Goal: Transaction & Acquisition: Purchase product/service

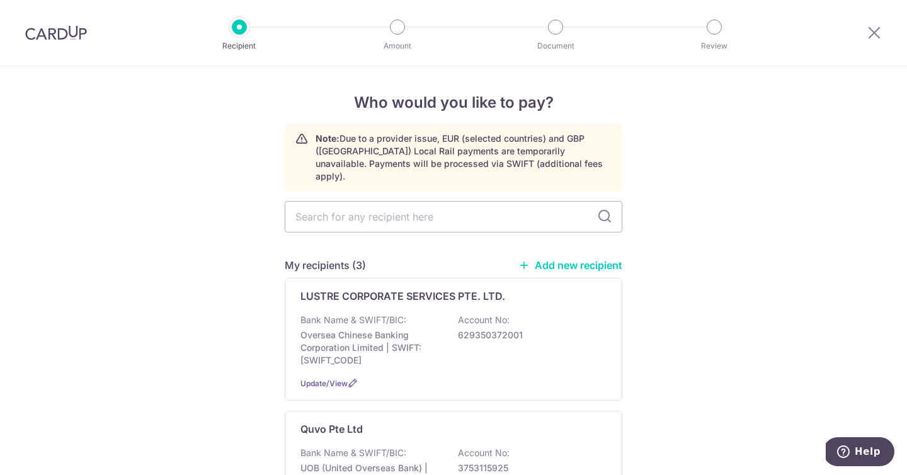
scroll to position [190, 0]
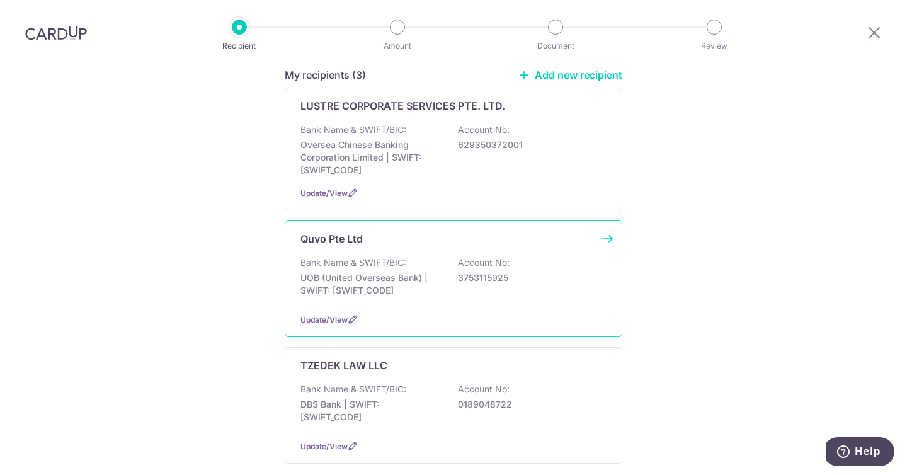
click at [458, 256] on p "Account No:" at bounding box center [484, 262] width 52 height 13
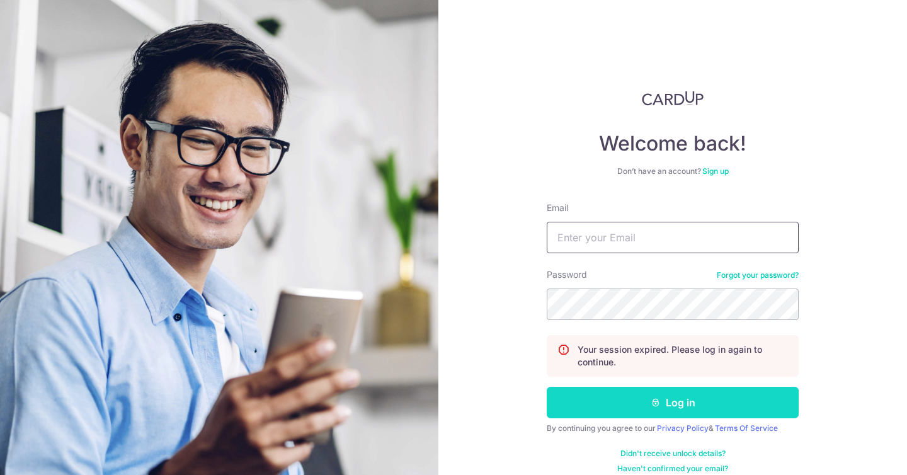
type input "yeo.galvin@gmail.com"
click at [687, 401] on button "Log in" at bounding box center [673, 402] width 252 height 31
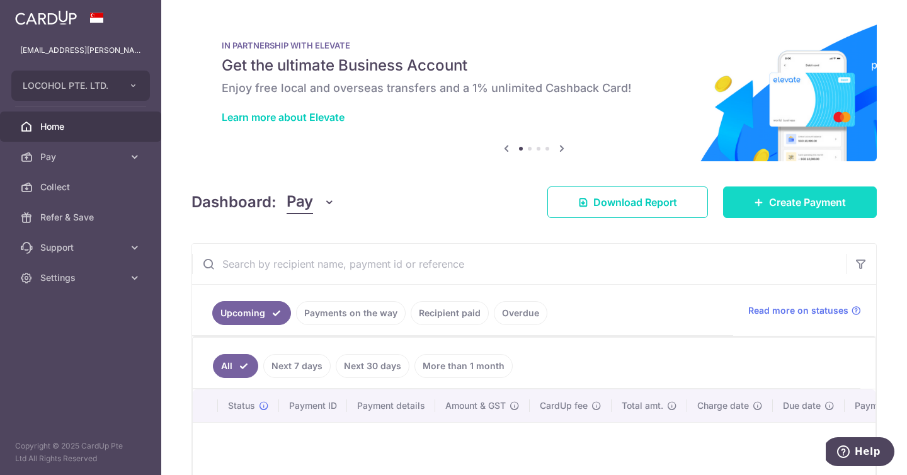
click at [823, 207] on span "Create Payment" at bounding box center [807, 202] width 77 height 15
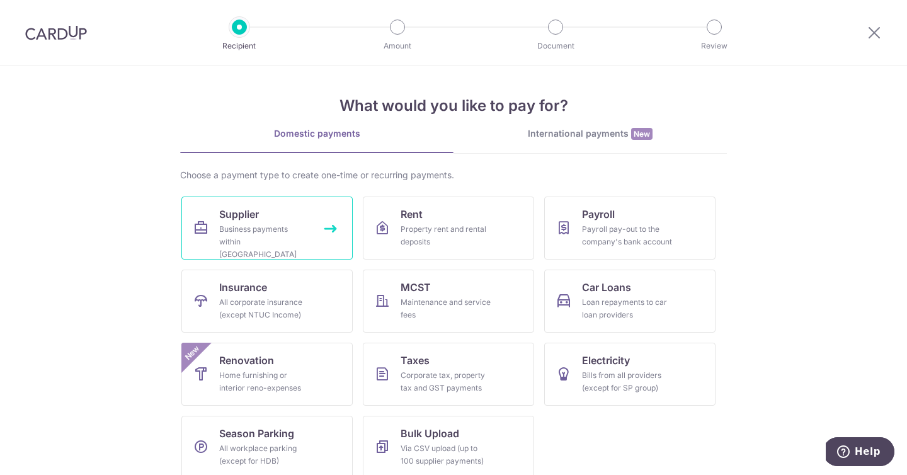
scroll to position [3, 0]
click at [248, 220] on span "Supplier" at bounding box center [239, 213] width 40 height 15
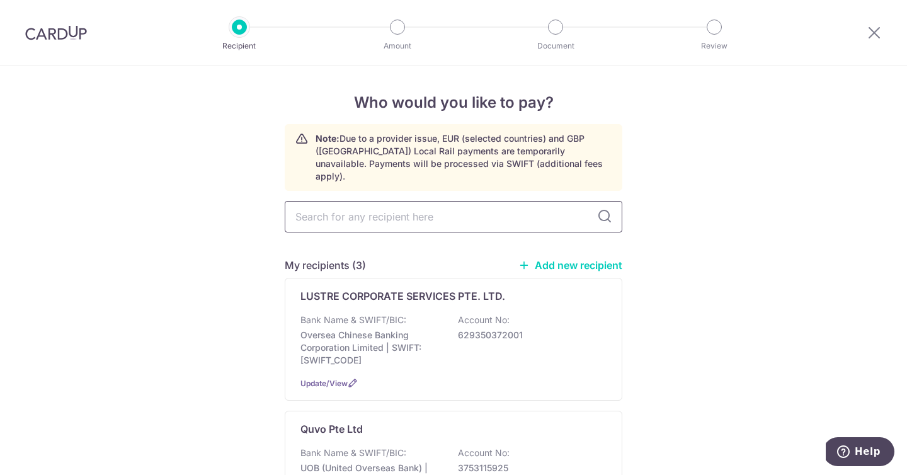
scroll to position [66, 0]
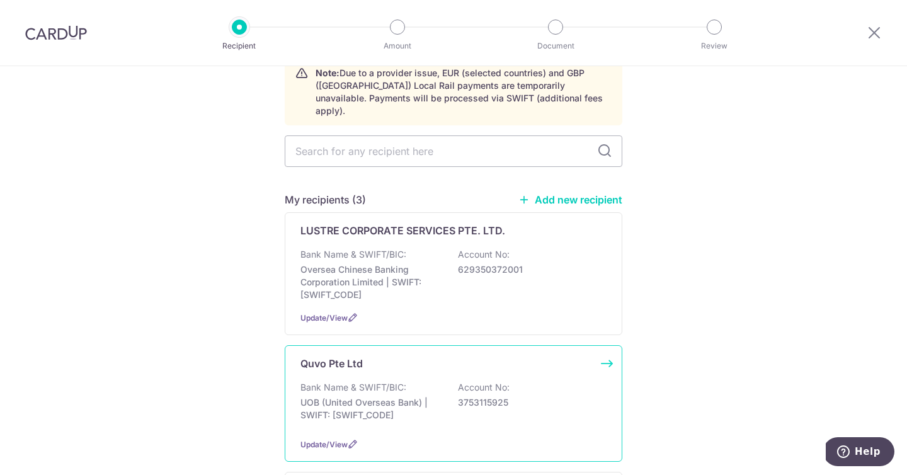
click at [544, 396] on p "3753115925" at bounding box center [528, 402] width 141 height 13
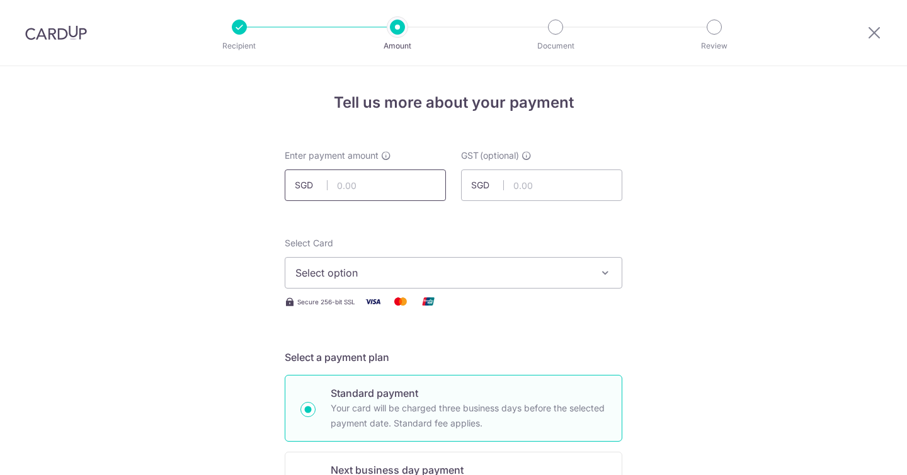
click at [400, 189] on input "text" at bounding box center [365, 184] width 161 height 31
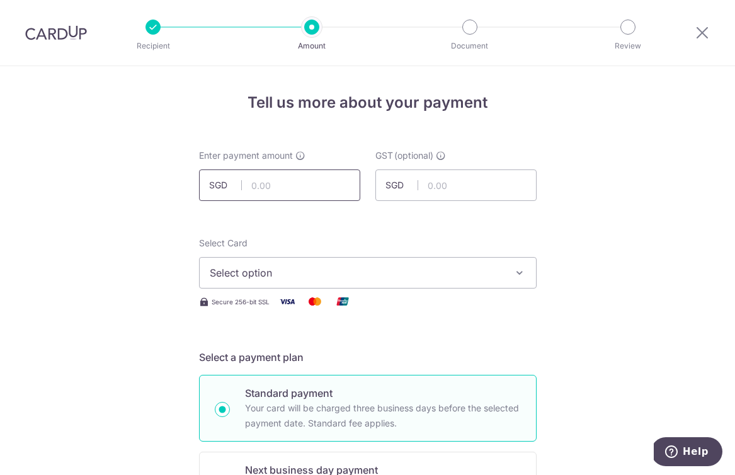
click at [297, 189] on input "text" at bounding box center [279, 184] width 161 height 31
type input "4,215.00"
click at [448, 180] on input "text" at bounding box center [455, 184] width 161 height 31
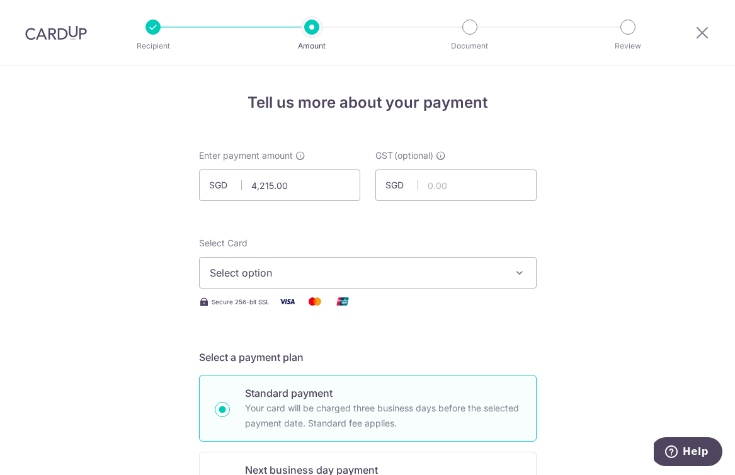
click at [393, 256] on div "Select Card Select option Add credit card Your Cards **** 4877 **** 1119" at bounding box center [368, 263] width 338 height 52
click at [426, 273] on span "Select option" at bounding box center [357, 272] width 294 height 15
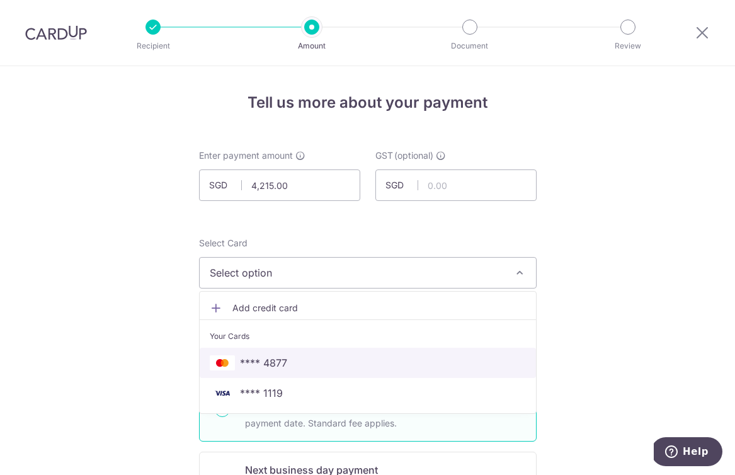
click at [418, 363] on span "**** 4877" at bounding box center [368, 362] width 316 height 15
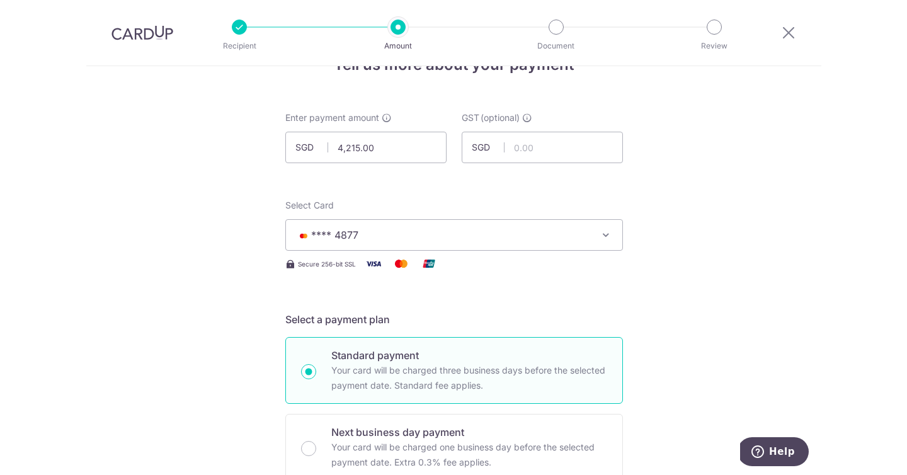
scroll to position [43, 0]
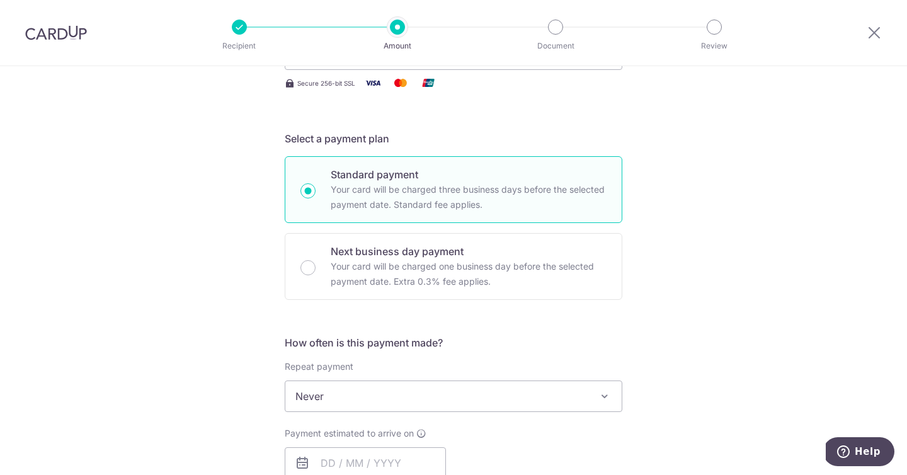
scroll to position [304, 0]
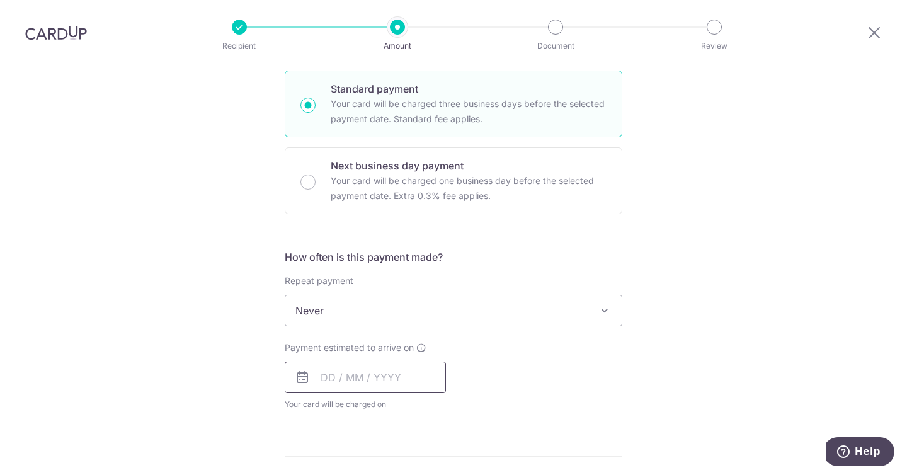
click at [323, 376] on input "text" at bounding box center [365, 377] width 161 height 31
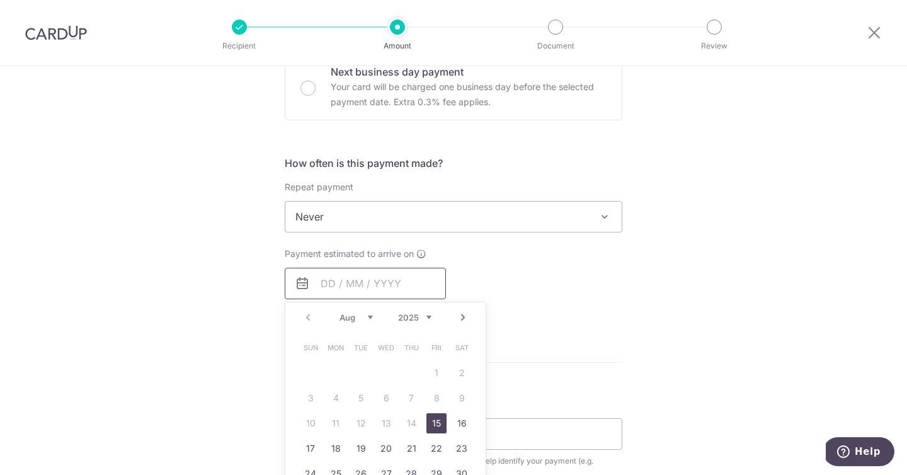
scroll to position [408, 0]
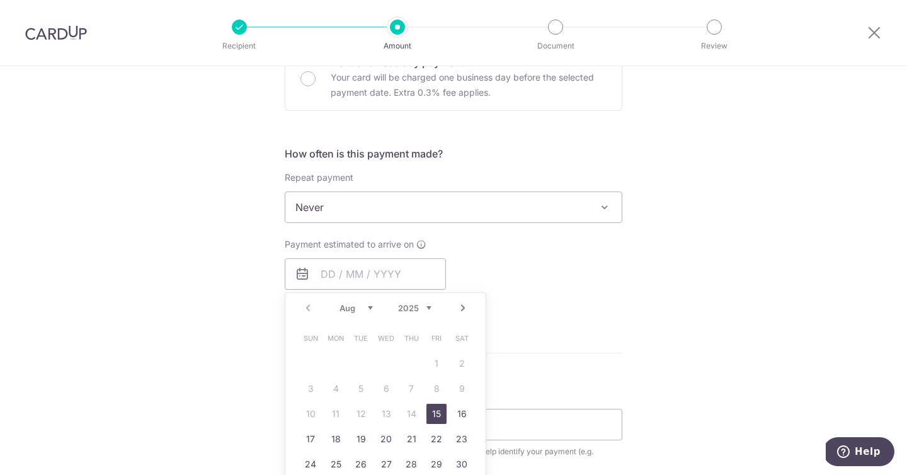
click at [438, 410] on link "15" at bounding box center [436, 414] width 20 height 20
type input "15/08/2025"
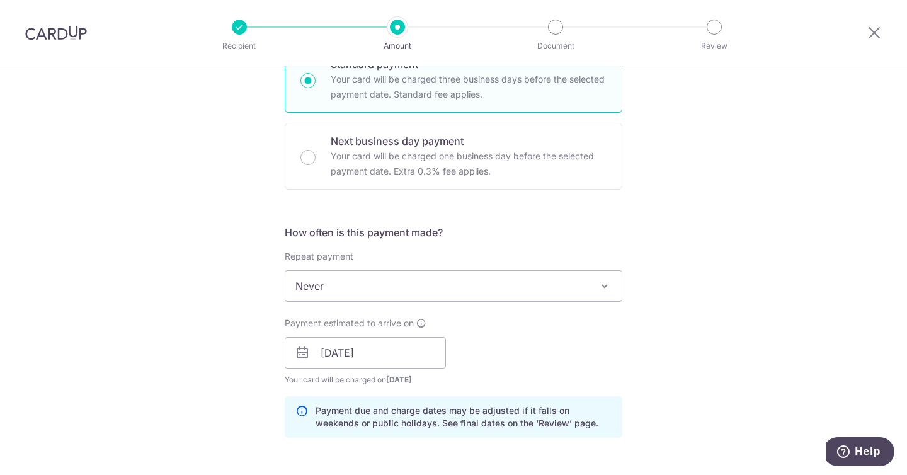
scroll to position [329, 0]
click at [659, 181] on div "Tell us more about your payment Enter payment amount SGD 4,215.00 4215.00 GST (…" at bounding box center [453, 374] width 907 height 1275
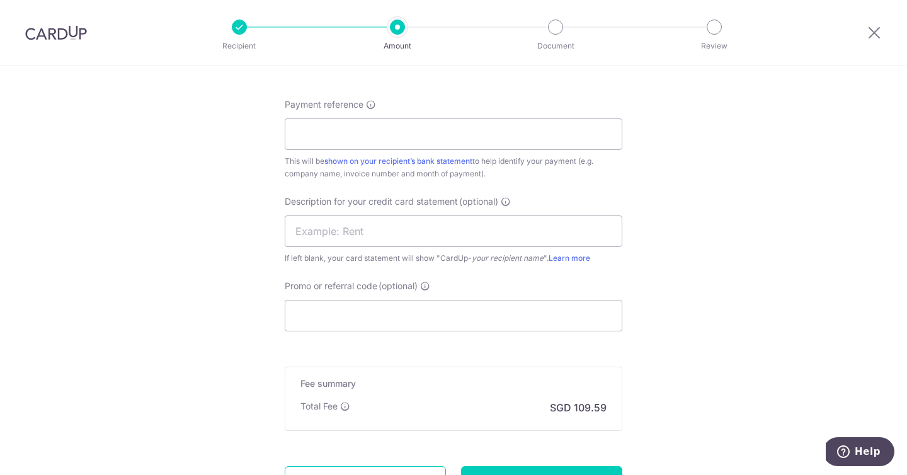
scroll to position [864, 0]
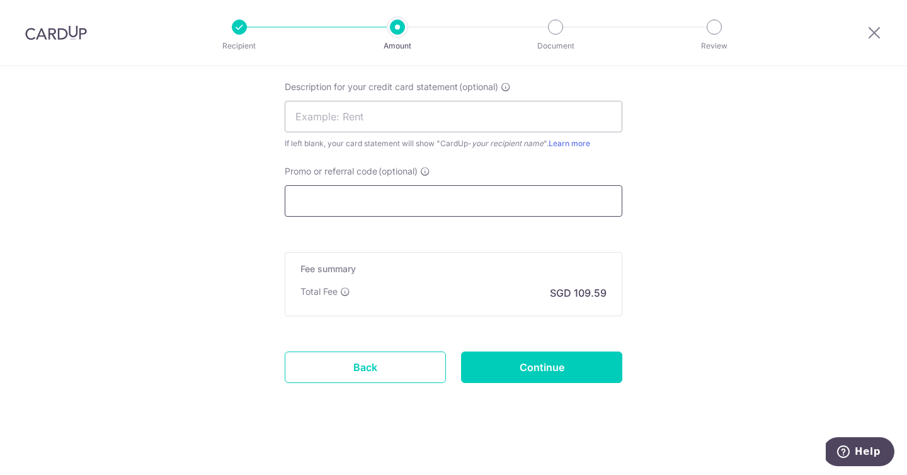
click at [549, 199] on input "Promo or referral code (optional)" at bounding box center [454, 200] width 338 height 31
paste input "setup is from 25 Sep Thurs morning 2am, before Day 1 Summit, correct?"
type input "setup is from 25 Sep Thurs morning 2am, before Day 1 Summit, correct?"
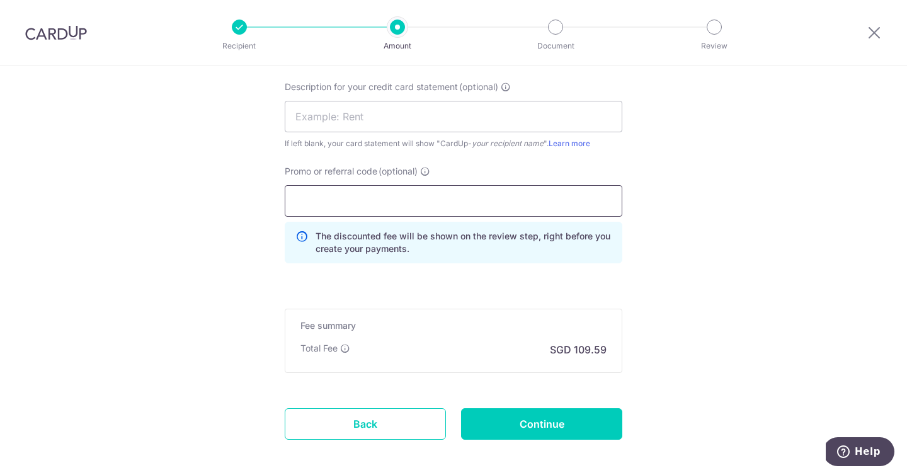
scroll to position [0, 0]
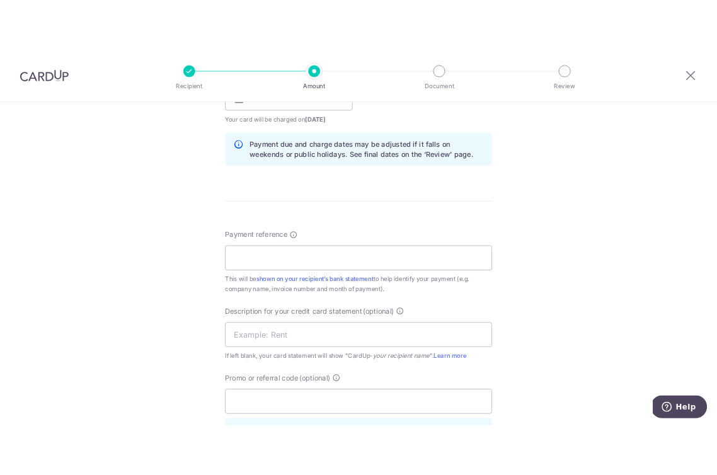
scroll to position [625, 0]
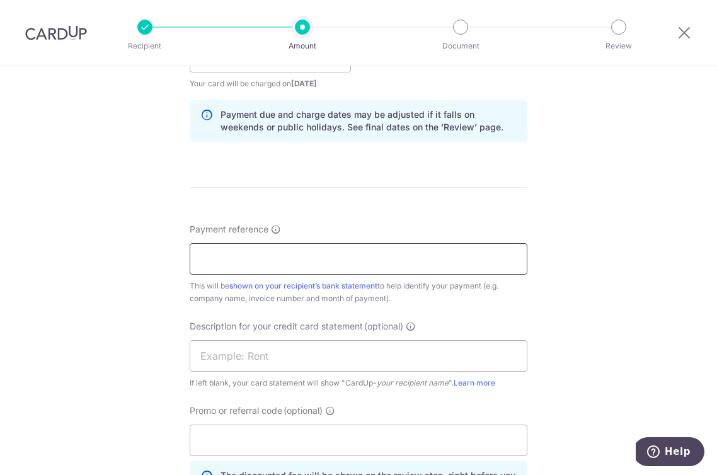
click at [259, 264] on input "Payment reference" at bounding box center [359, 258] width 338 height 31
paste input "QV-INV25-0016"
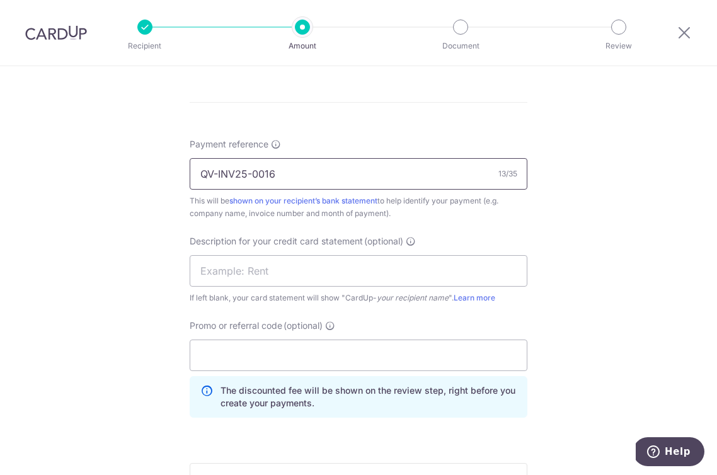
scroll to position [713, 0]
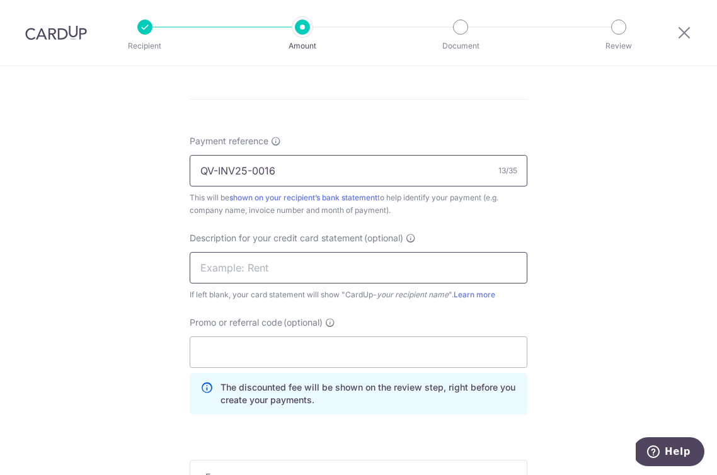
type input "QV-INV25-0016"
click at [317, 265] on input "text" at bounding box center [359, 267] width 338 height 31
click at [251, 269] on input "Deposit for L25" at bounding box center [359, 267] width 338 height 31
click at [290, 270] on input "Deposit L25" at bounding box center [359, 267] width 338 height 31
type input "Deposit L251"
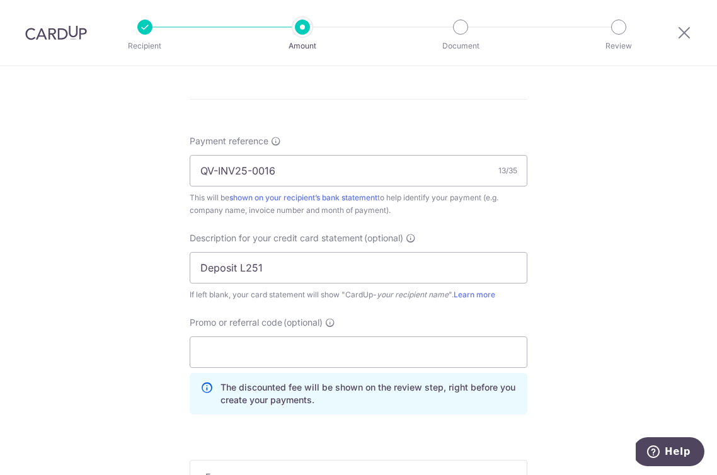
click at [148, 264] on div "Tell us more about your payment Enter payment amount SGD 4,215.00 4215.00 GST (…" at bounding box center [358, 19] width 717 height 1332
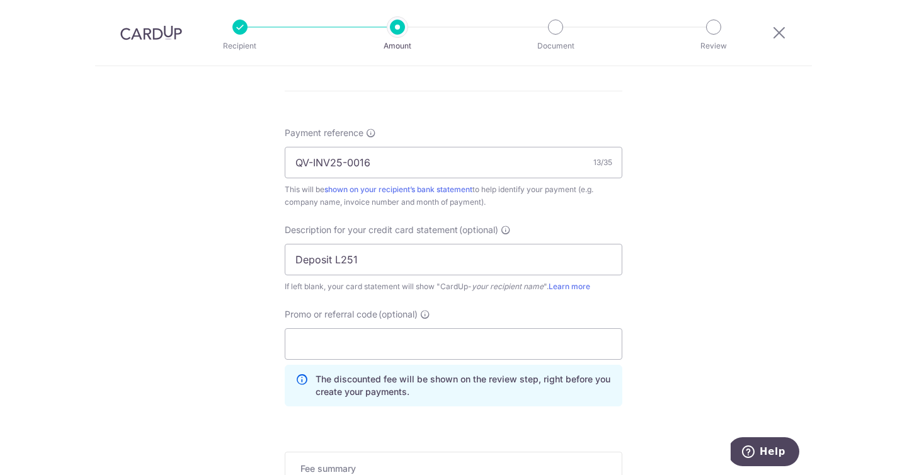
scroll to position [768, 0]
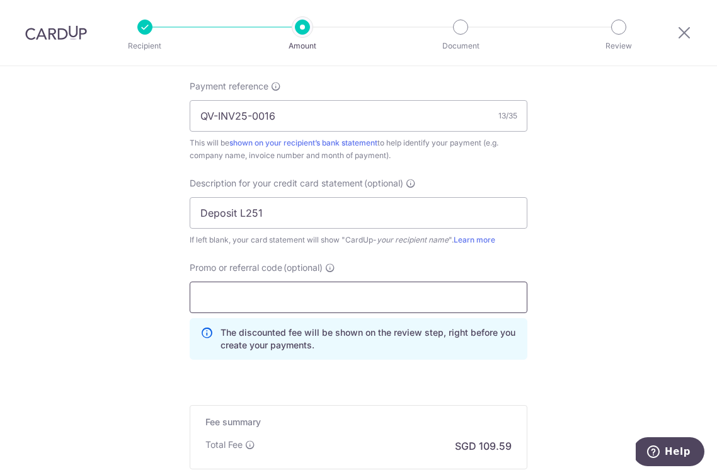
click at [248, 308] on input "Promo or referral code (optional)" at bounding box center [359, 297] width 338 height 31
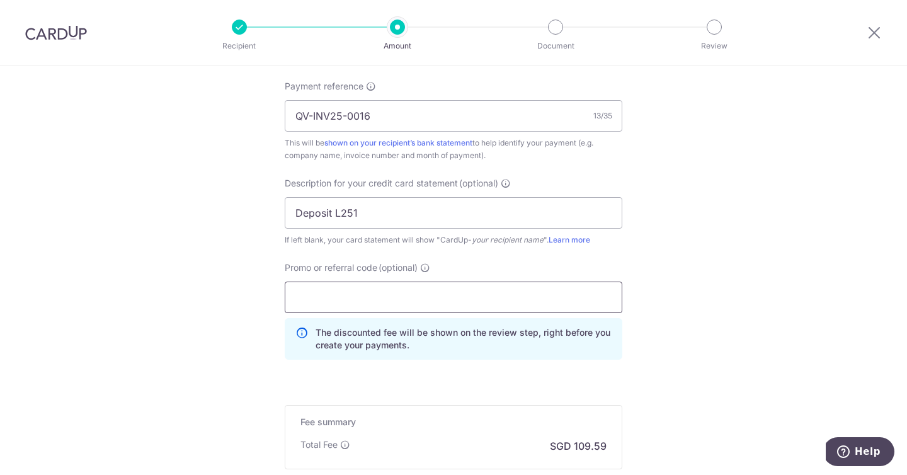
paste input "BIZ185"
type input "BIZ185"
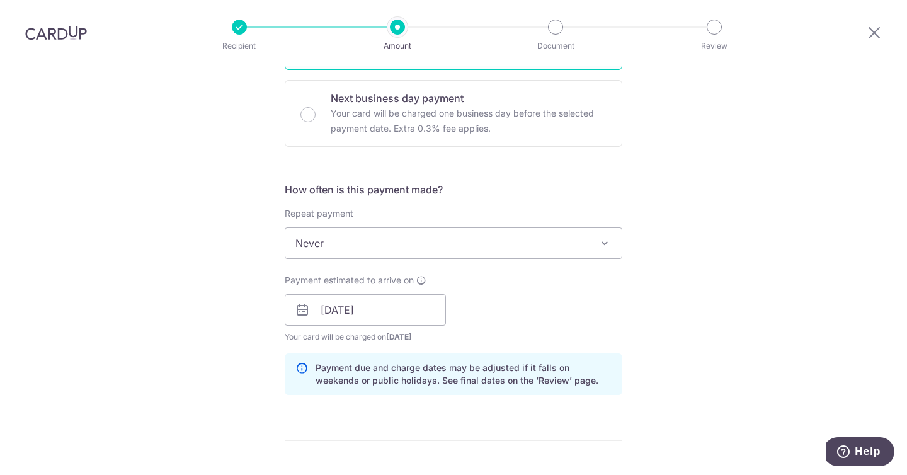
scroll to position [923, 0]
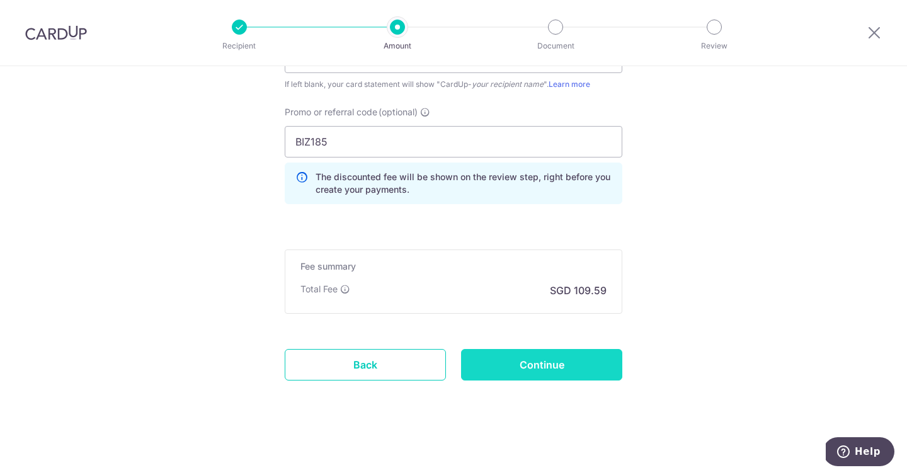
click at [595, 369] on input "Continue" at bounding box center [541, 364] width 161 height 31
type input "Create Schedule"
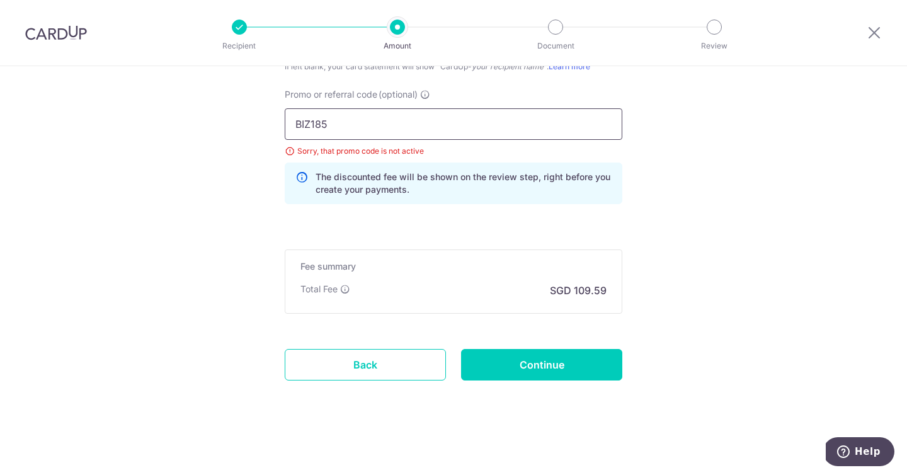
drag, startPoint x: 333, startPoint y: 117, endPoint x: 224, endPoint y: 113, distance: 109.1
paste input "SAVERENT179"
type input "SAVERENT179"
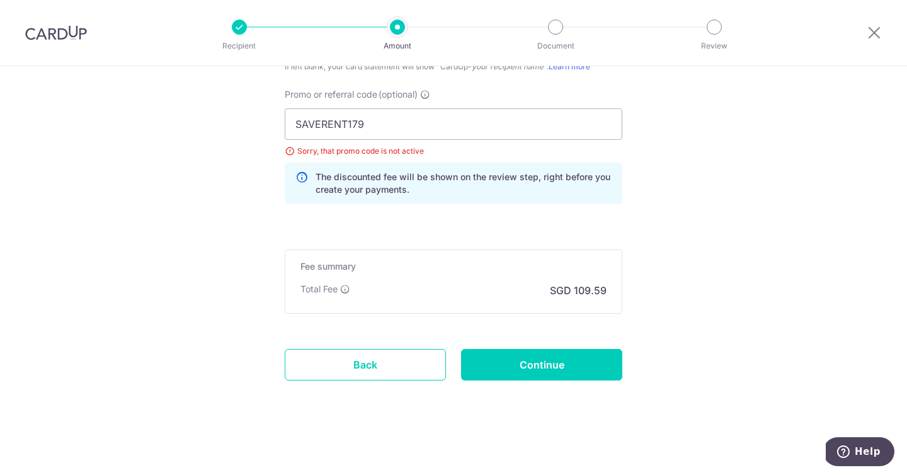
click at [396, 210] on div "Promo or referral code (optional) SAVERENT179 Sorry, that promo code is not act…" at bounding box center [453, 151] width 353 height 126
click at [509, 355] on input "Continue" at bounding box center [541, 364] width 161 height 31
type input "Update Schedule"
drag, startPoint x: 411, startPoint y: 117, endPoint x: 219, endPoint y: 118, distance: 192.7
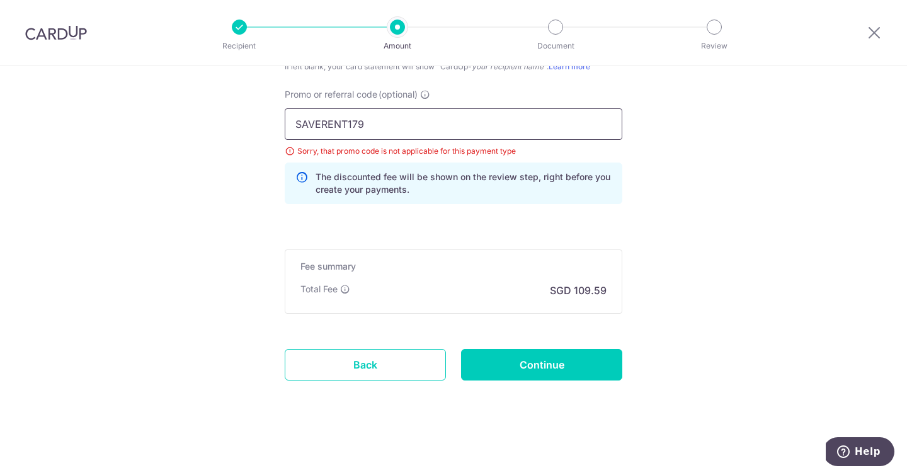
drag, startPoint x: 250, startPoint y: 122, endPoint x: 208, endPoint y: 116, distance: 42.7
paste input "GSTBIZ195"
type input "GSTBIZ195"
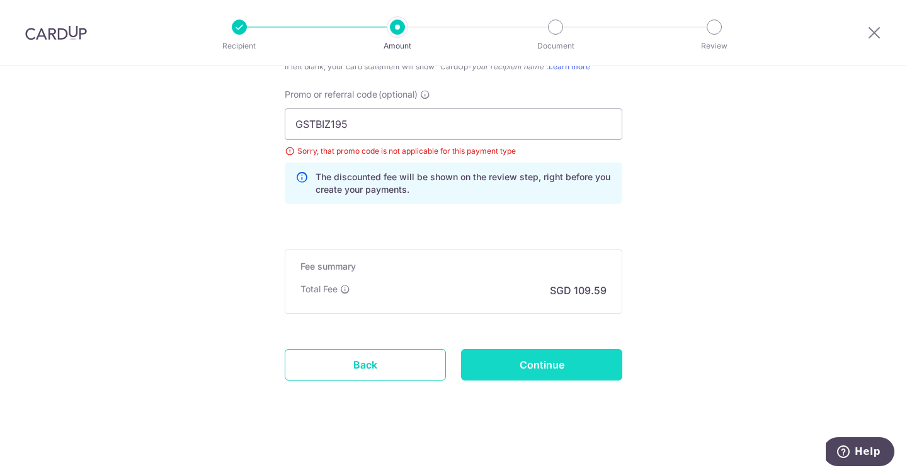
click at [548, 362] on input "Continue" at bounding box center [541, 364] width 161 height 31
type input "Update Schedule"
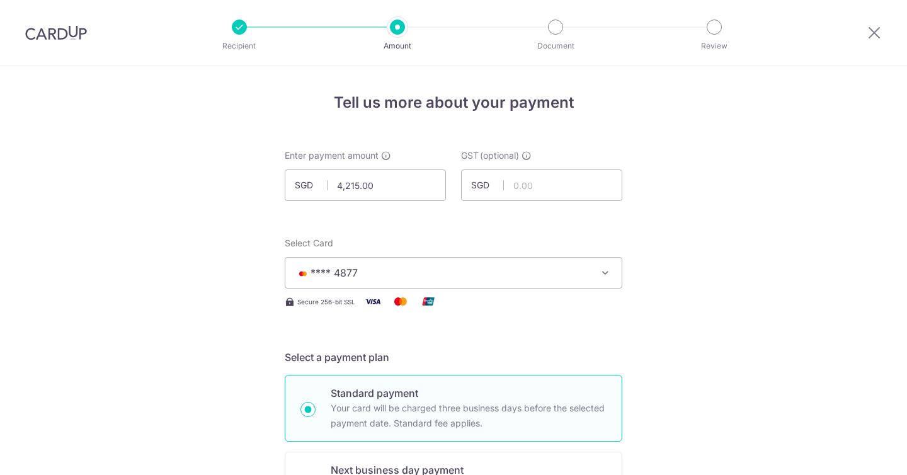
scroll to position [941, 0]
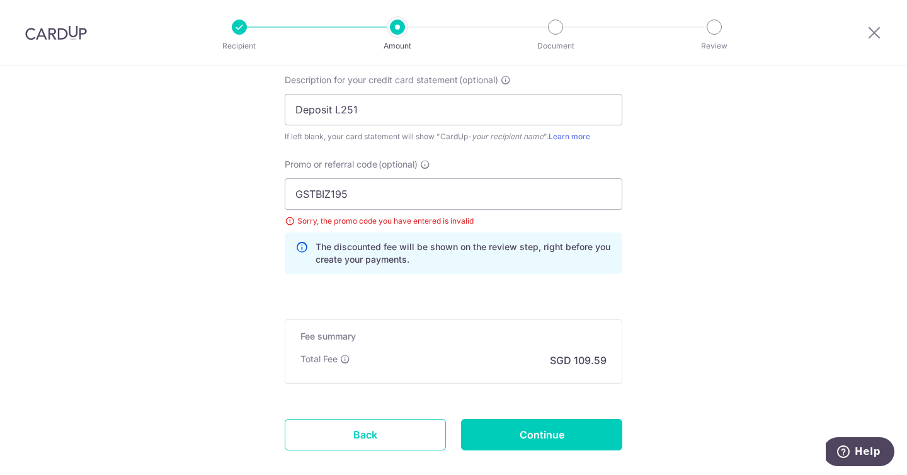
scroll to position [883, 0]
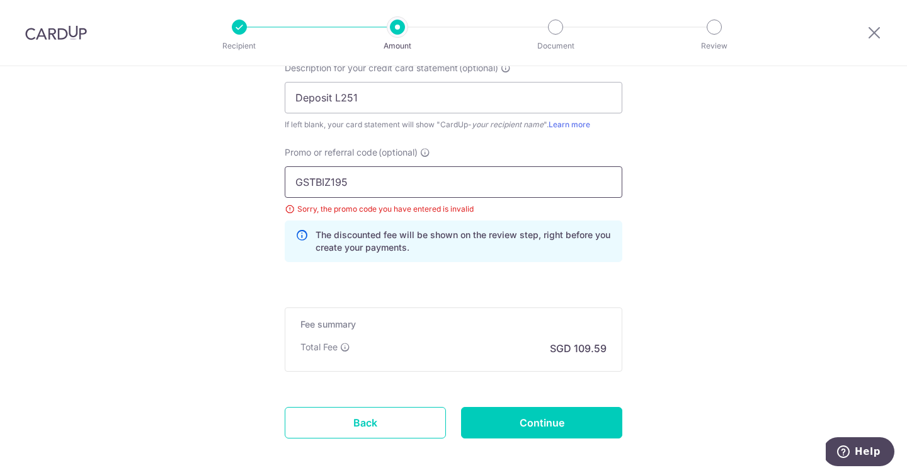
drag, startPoint x: 400, startPoint y: 188, endPoint x: 248, endPoint y: 168, distance: 153.8
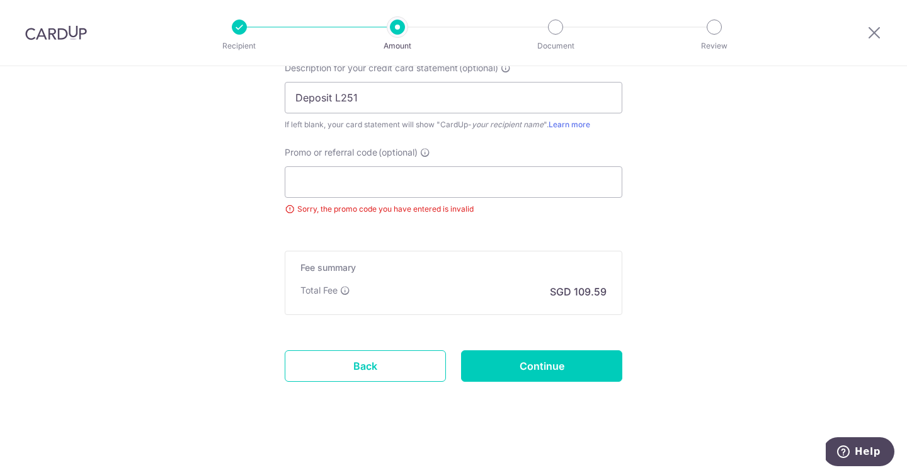
click at [526, 367] on input "Continue" at bounding box center [541, 365] width 161 height 31
type input "Update Schedule"
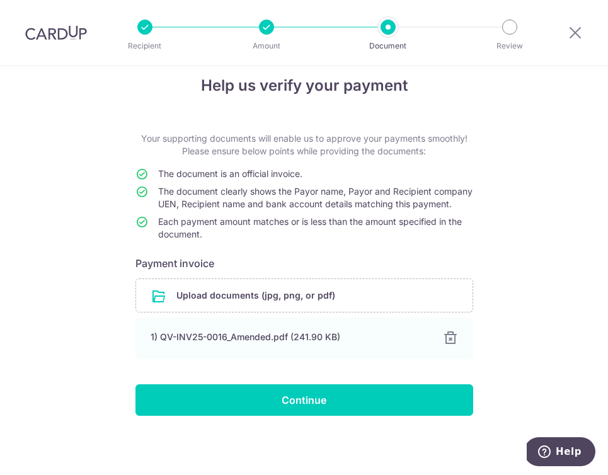
scroll to position [35, 0]
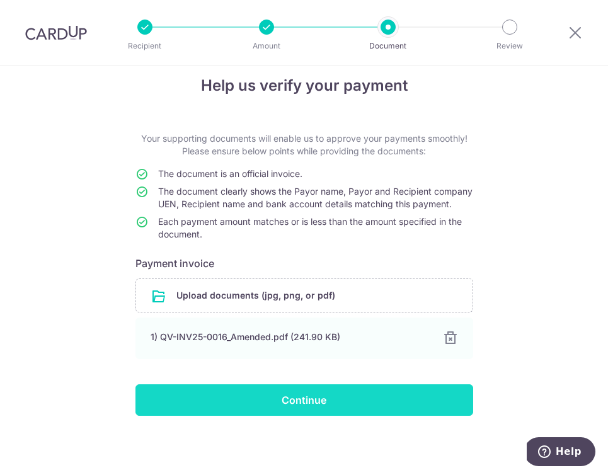
click at [369, 396] on input "Continue" at bounding box center [304, 399] width 338 height 31
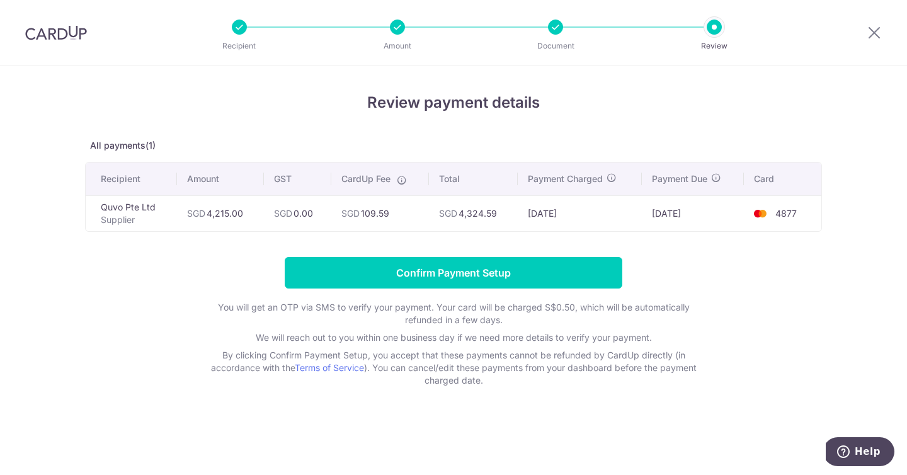
click at [607, 287] on form "Confirm Payment Setup You will get an OTP via SMS to verify your payment. Your …" at bounding box center [453, 322] width 737 height 130
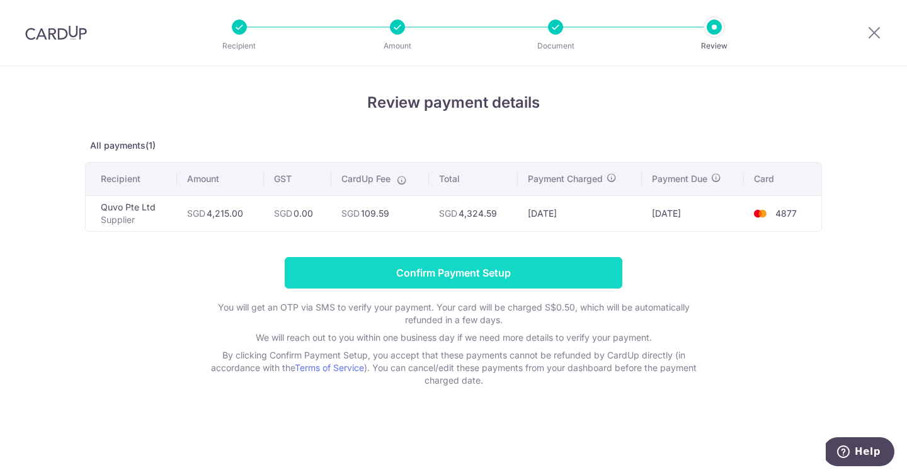
click at [501, 277] on input "Confirm Payment Setup" at bounding box center [454, 272] width 338 height 31
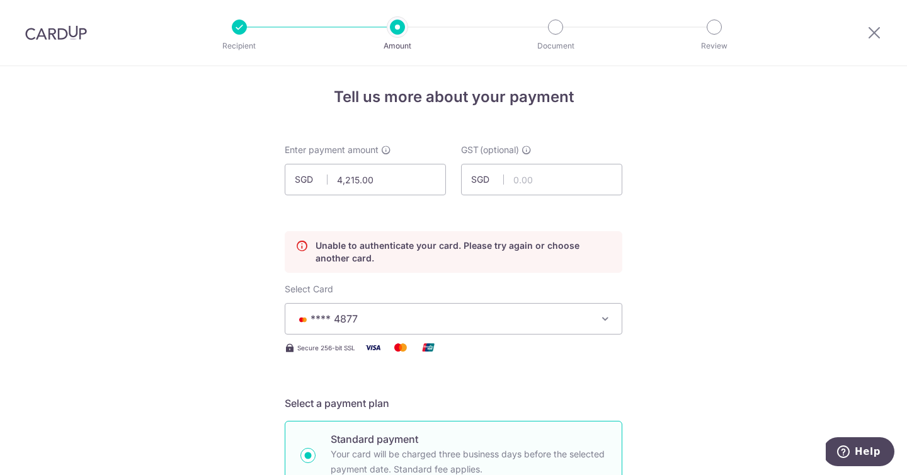
scroll to position [117, 0]
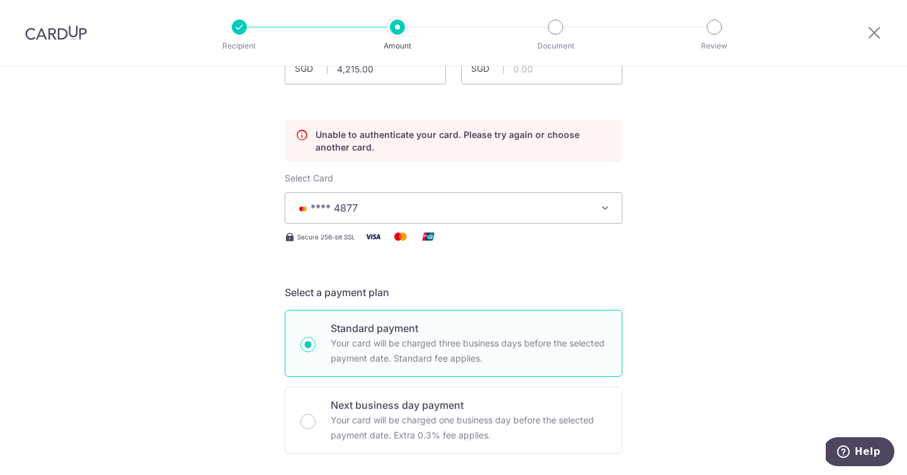
click at [519, 212] on span "**** 4877" at bounding box center [442, 207] width 294 height 15
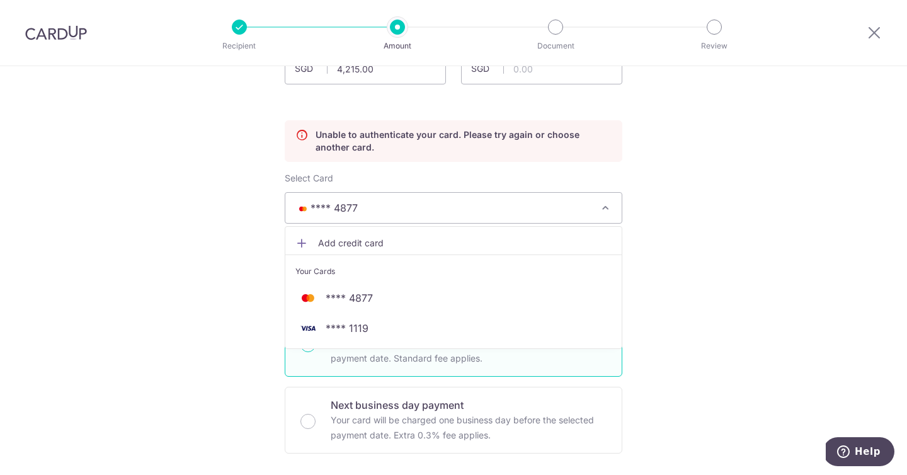
click at [385, 242] on span "Add credit card" at bounding box center [465, 243] width 294 height 13
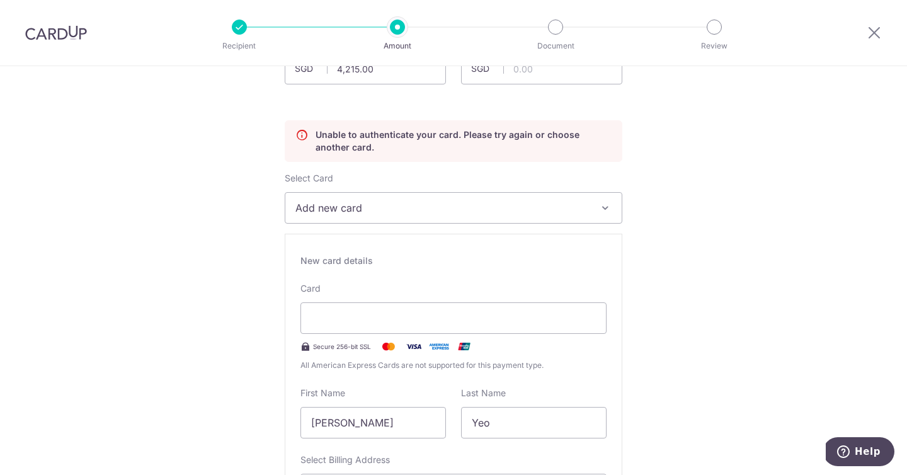
click at [532, 261] on div "New card details" at bounding box center [453, 260] width 306 height 13
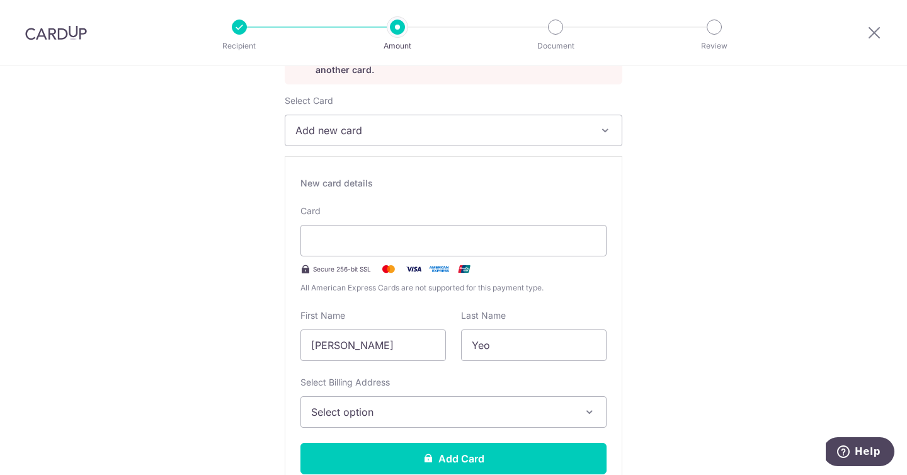
scroll to position [273, 0]
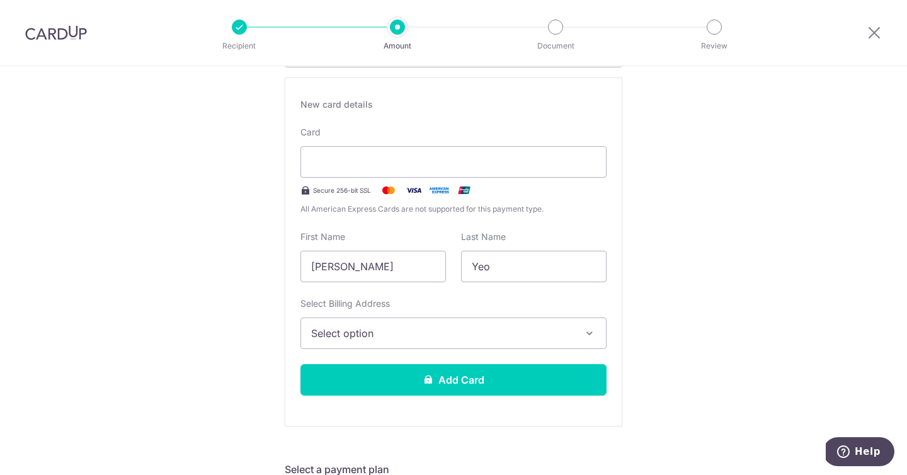
click at [438, 326] on span "Select option" at bounding box center [442, 333] width 262 height 15
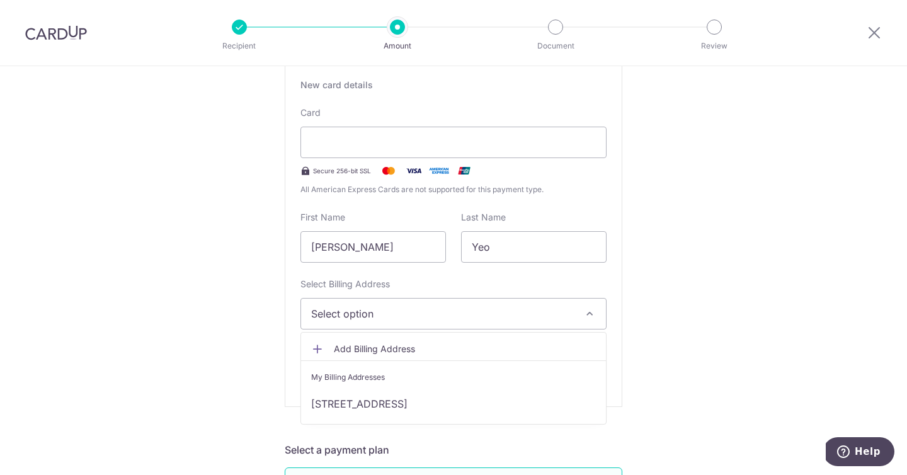
scroll to position [295, 0]
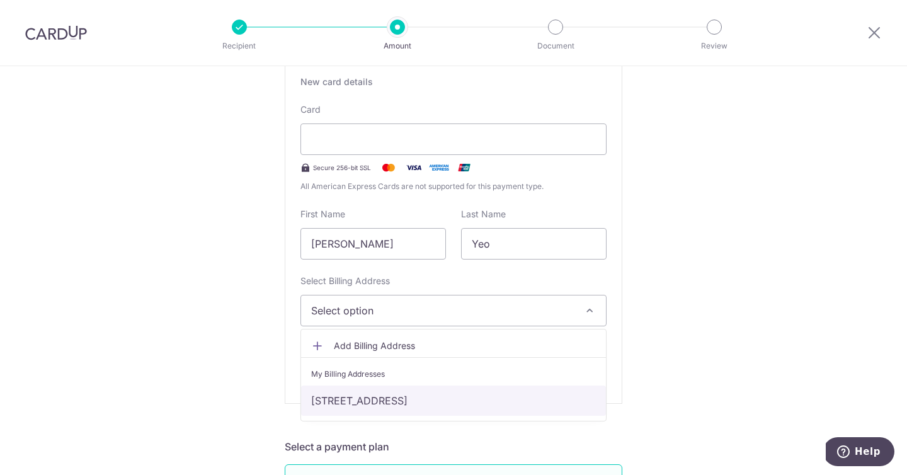
click at [474, 399] on link "[STREET_ADDRESS]" at bounding box center [453, 400] width 305 height 30
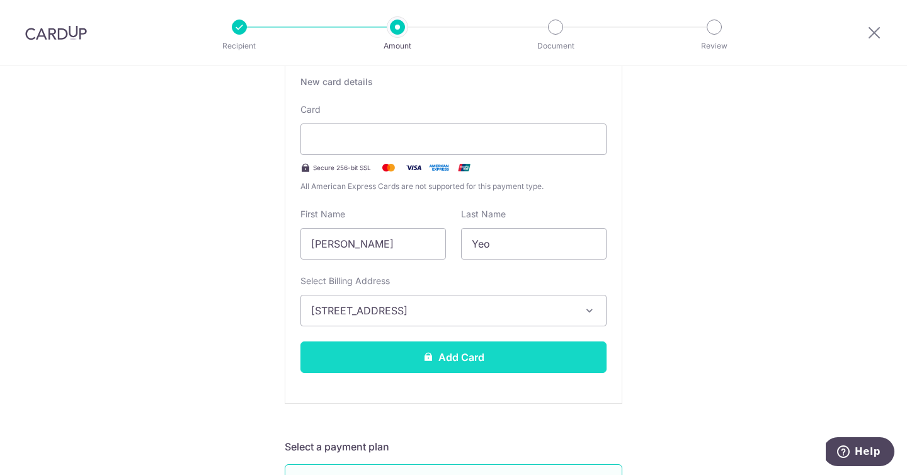
click at [518, 351] on button "Add Card" at bounding box center [453, 356] width 306 height 31
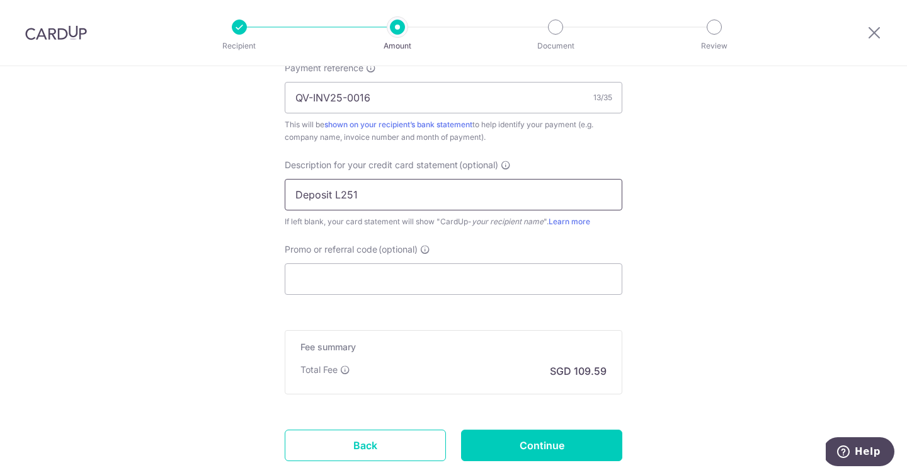
scroll to position [879, 0]
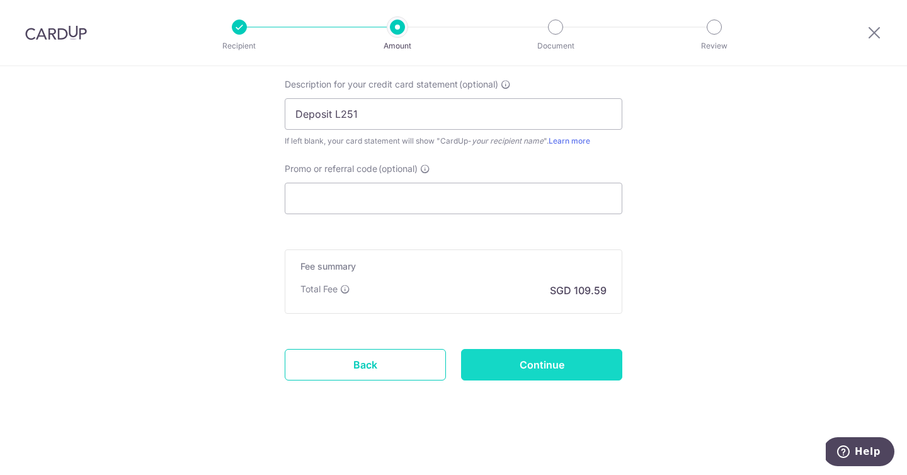
drag, startPoint x: 542, startPoint y: 393, endPoint x: 541, endPoint y: 378, distance: 15.2
click at [543, 369] on input "Continue" at bounding box center [541, 364] width 161 height 31
type input "Update Schedule"
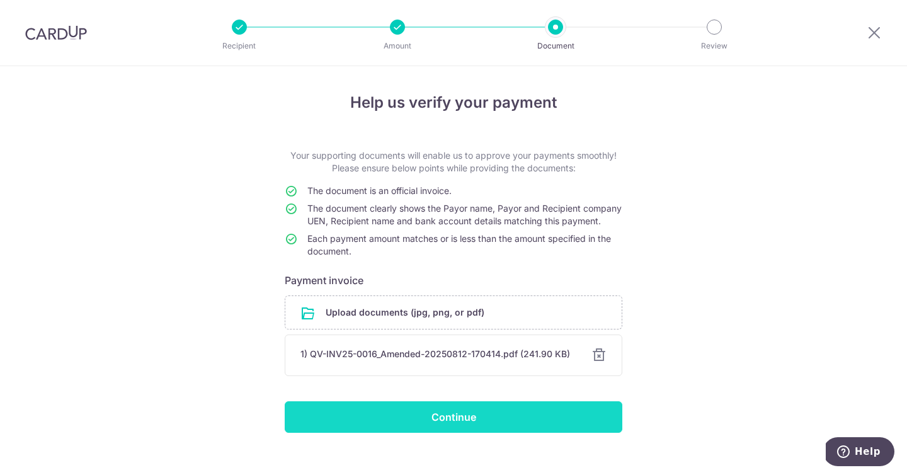
click at [464, 433] on input "Continue" at bounding box center [454, 416] width 338 height 31
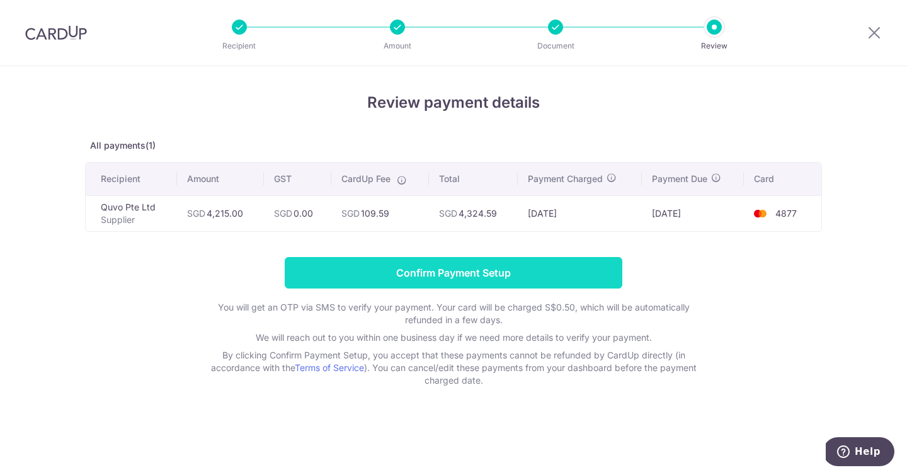
click at [522, 273] on input "Confirm Payment Setup" at bounding box center [454, 272] width 338 height 31
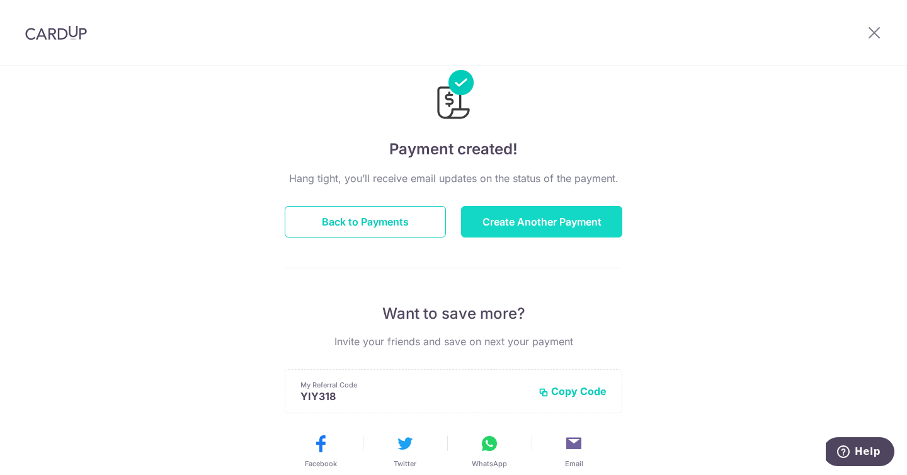
scroll to position [6, 0]
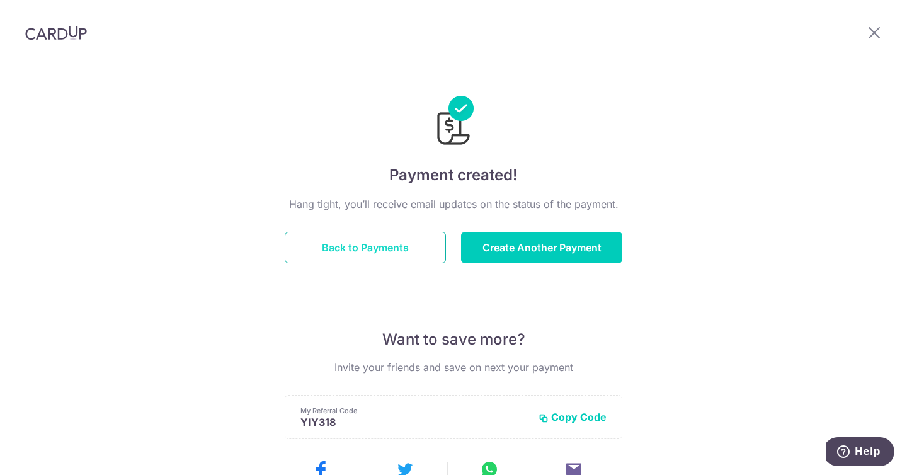
click at [389, 239] on button "Back to Payments" at bounding box center [365, 247] width 161 height 31
